Goal: Find specific page/section: Find specific page/section

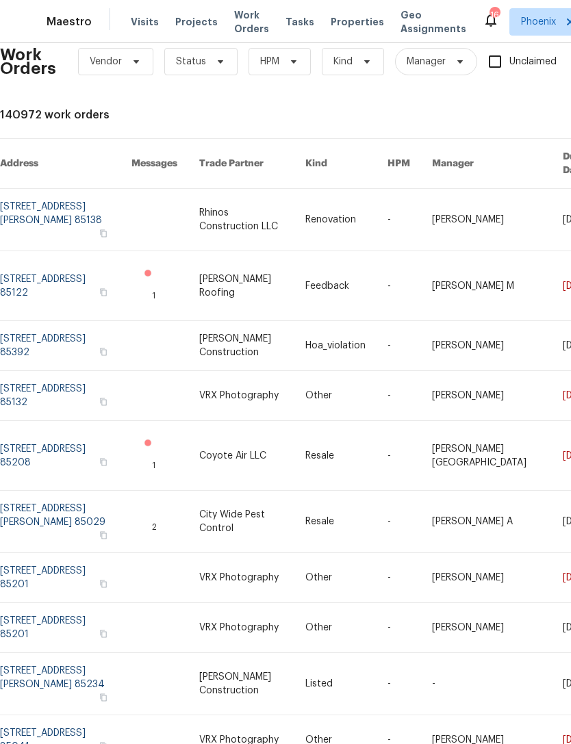
scroll to position [22, 0]
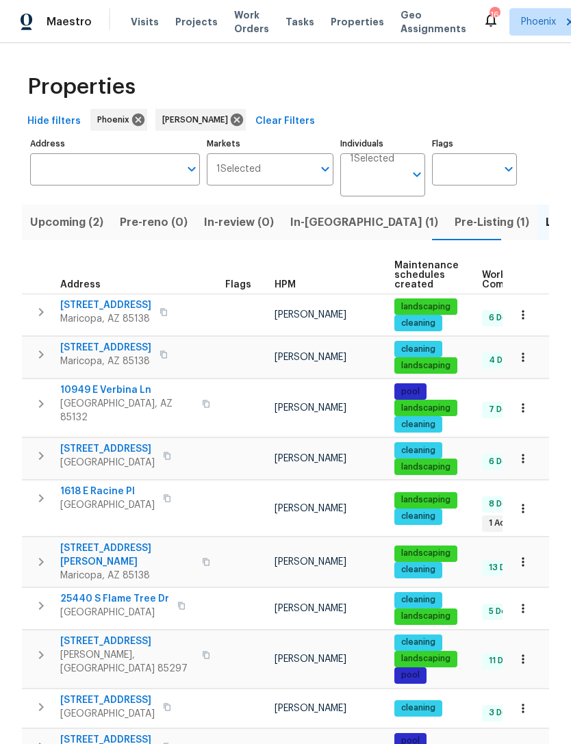
click at [454, 230] on span "Pre-Listing (1)" at bounding box center [491, 222] width 75 height 19
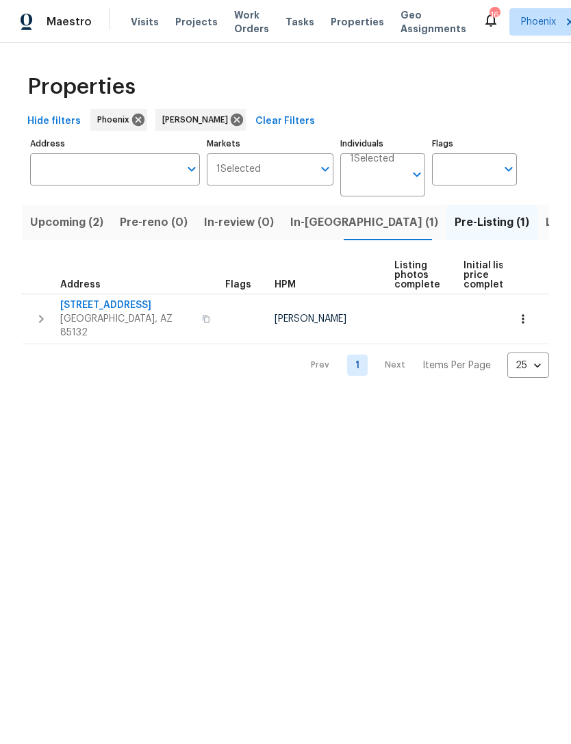
click at [103, 312] on span "2514 N Palo Verde Dr" at bounding box center [126, 305] width 133 height 14
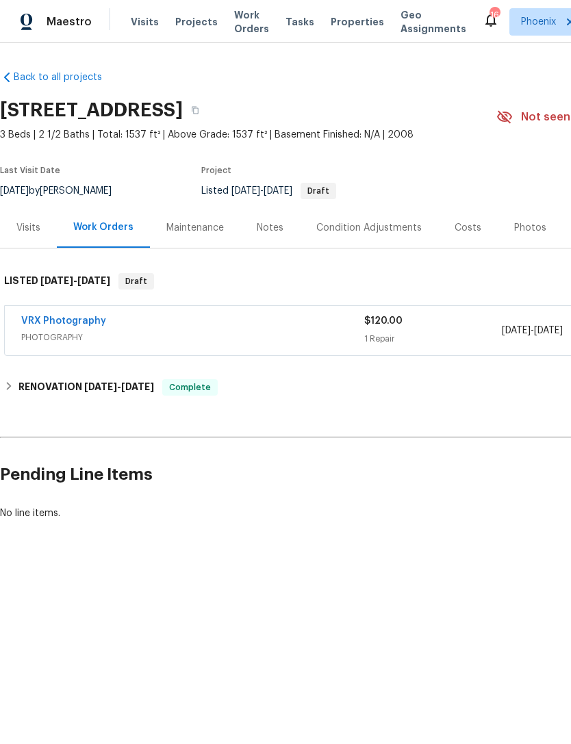
click at [523, 235] on div "Photos" at bounding box center [530, 228] width 32 height 14
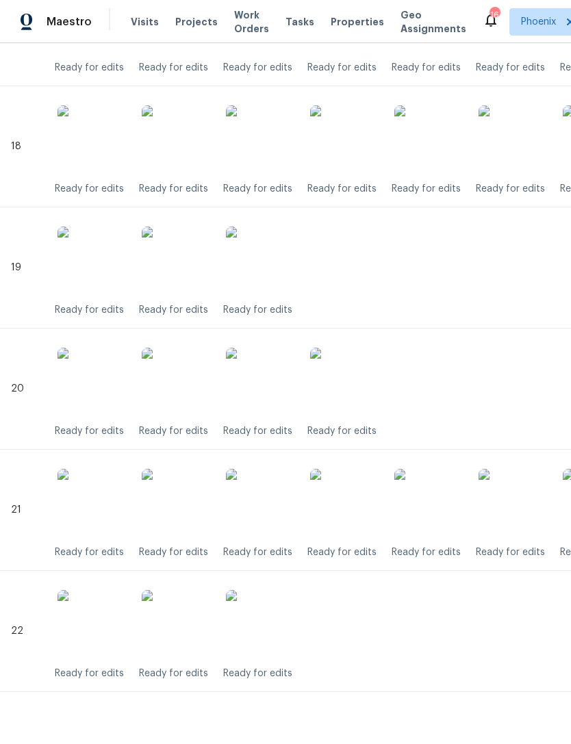
scroll to position [2480, 0]
